Goal: Task Accomplishment & Management: Manage account settings

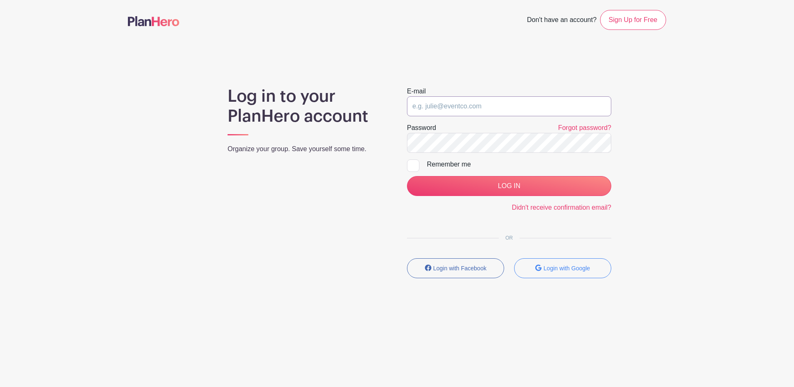
click at [491, 103] on input "email" at bounding box center [509, 106] width 204 height 20
click at [490, 104] on input "email" at bounding box center [509, 106] width 204 height 20
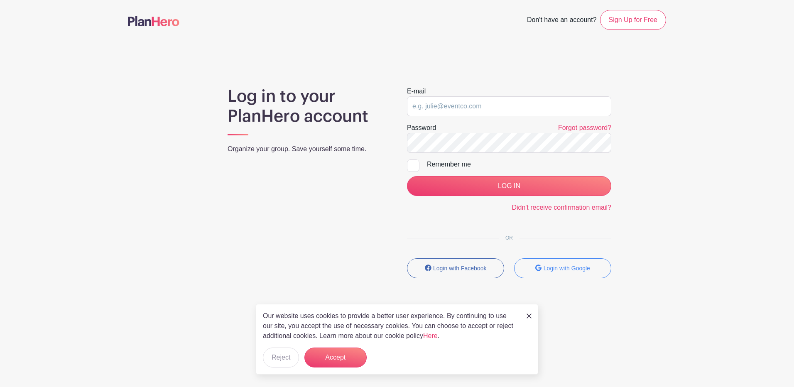
drag, startPoint x: 489, startPoint y: 116, endPoint x: 494, endPoint y: 103, distance: 14.4
click at [489, 114] on form "E-mail Password Forgot password? Remember me LOG IN Didn't receive confirmation…" at bounding box center [509, 149] width 204 height 126
click at [494, 101] on input "email" at bounding box center [509, 106] width 204 height 20
click at [491, 106] on input "email" at bounding box center [509, 106] width 204 height 20
type input "s"
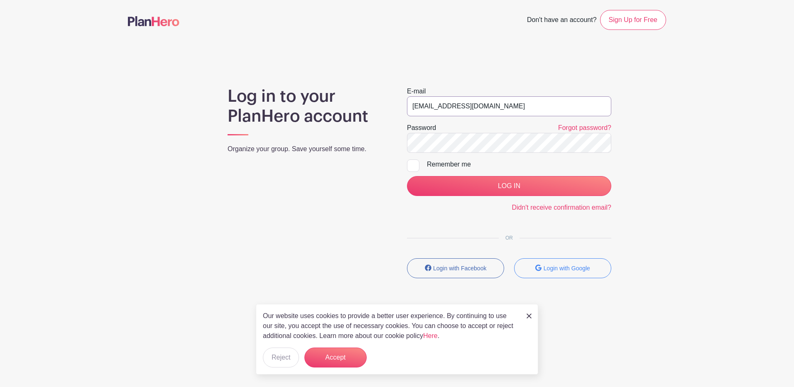
type input "howards@aurora.il.us"
click at [407, 176] on input "LOG IN" at bounding box center [509, 186] width 204 height 20
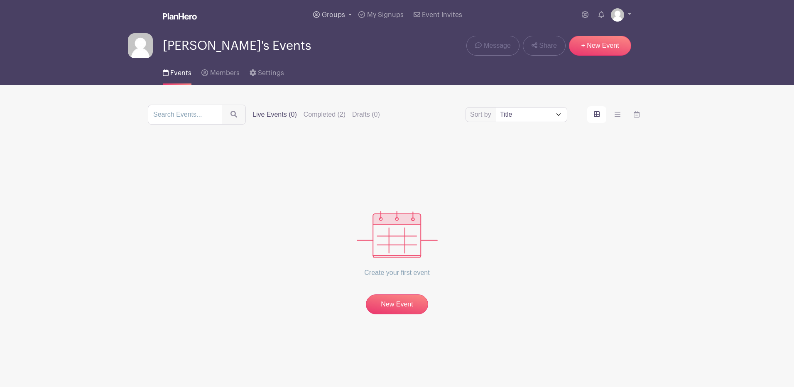
click at [343, 10] on link "Groups" at bounding box center [332, 15] width 45 height 30
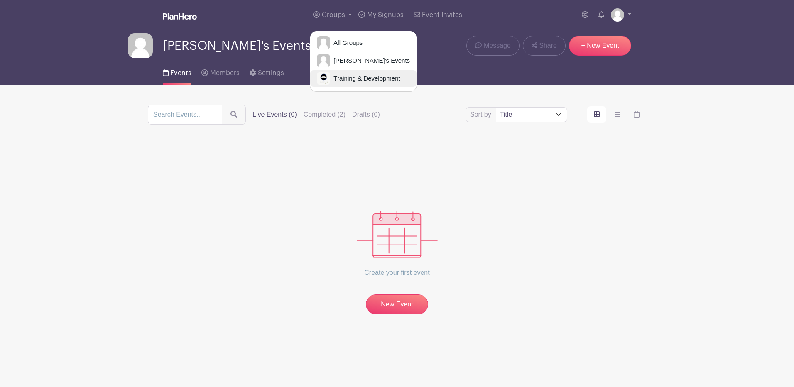
click at [338, 77] on span "Training & Development" at bounding box center [365, 79] width 70 height 10
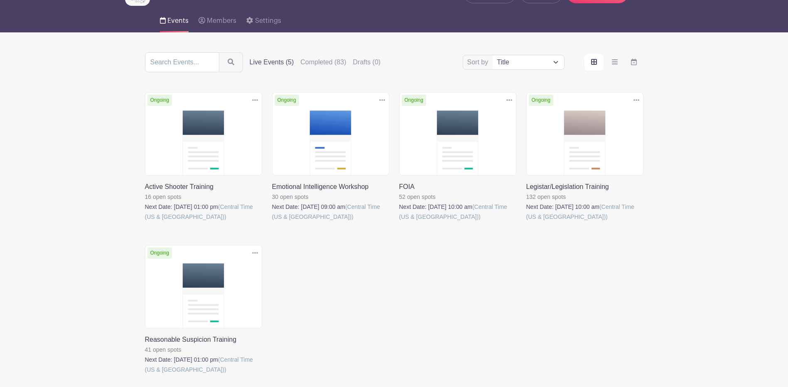
scroll to position [83, 0]
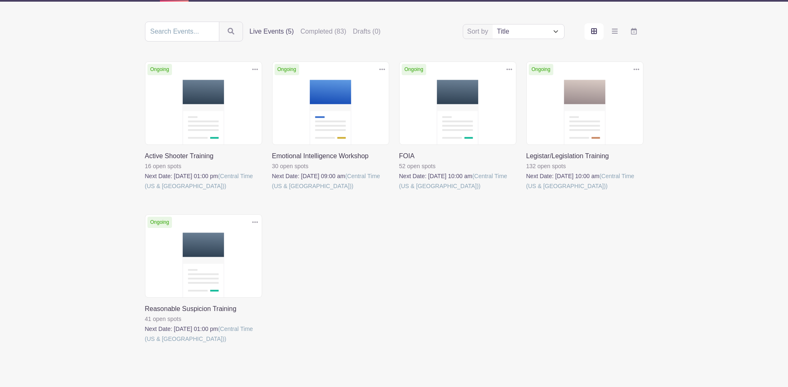
click at [145, 344] on link at bounding box center [145, 344] width 0 height 0
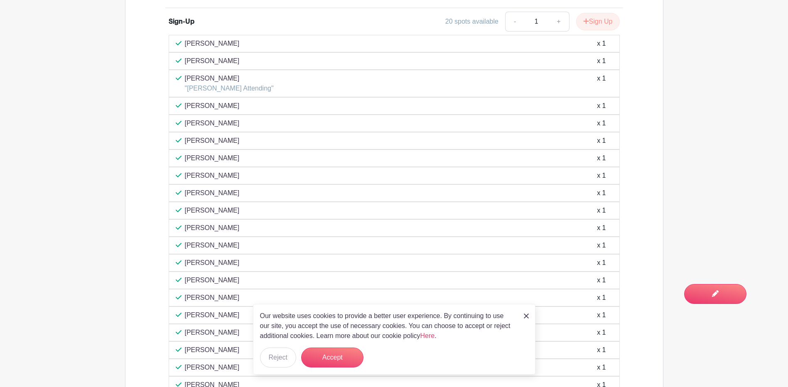
scroll to position [608, 0]
click at [317, 367] on button "Accept" at bounding box center [332, 358] width 62 height 20
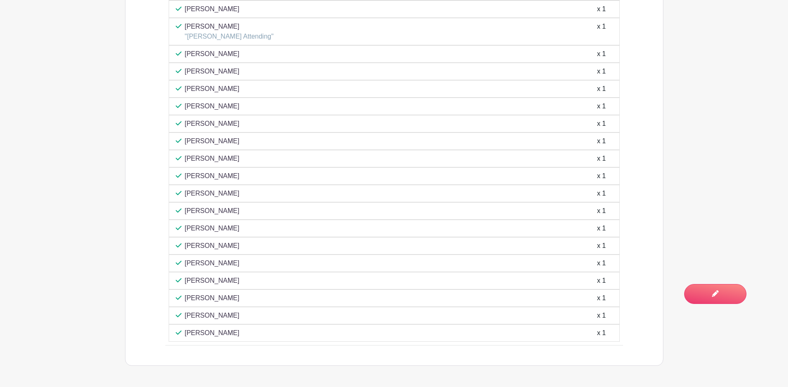
scroll to position [691, 0]
